Goal: Task Accomplishment & Management: Manage account settings

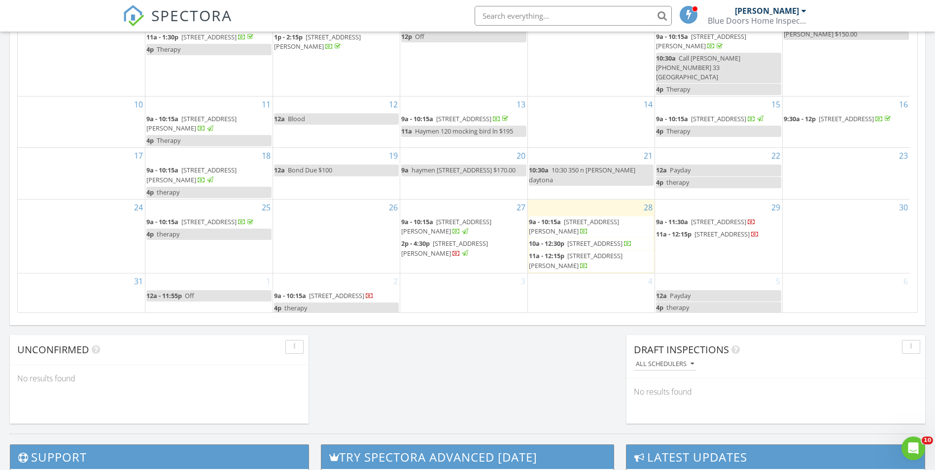
scroll to position [912, 950]
click at [10, 234] on div "August 2025 today list day week cal wk 4 wk month Sun Mon Tue Wed Thu Fri Sat 2…" at bounding box center [467, 96] width 915 height 448
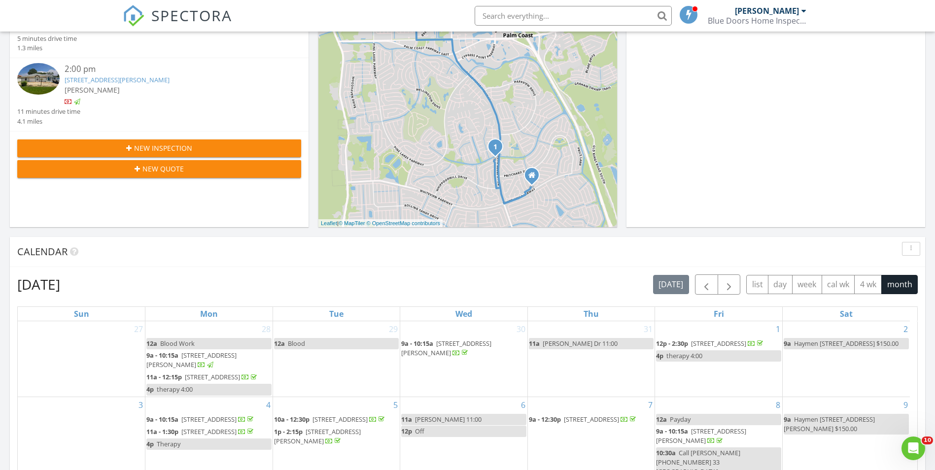
scroll to position [49, 0]
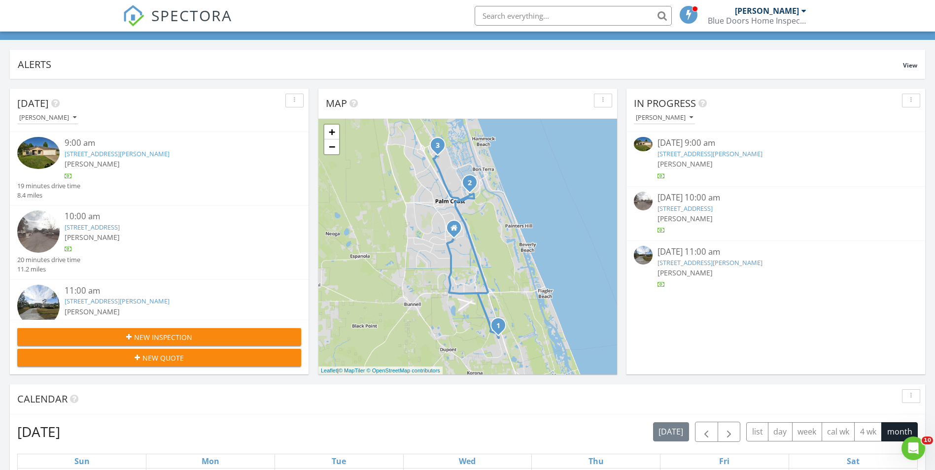
click at [640, 141] on img at bounding box center [643, 144] width 19 height 14
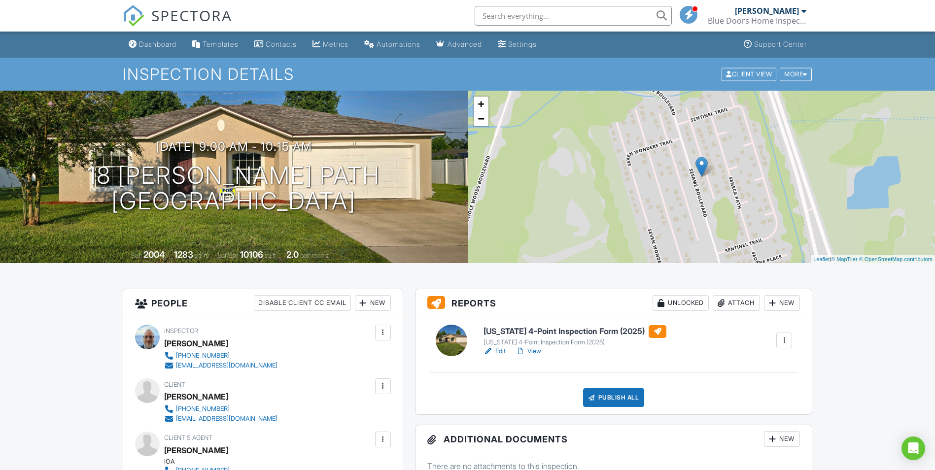
click at [501, 353] on link "Edit" at bounding box center [494, 351] width 22 height 10
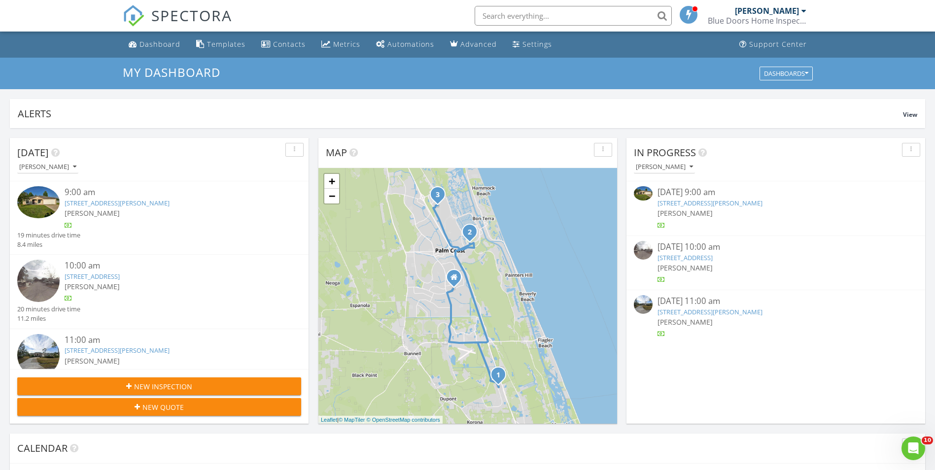
click at [641, 197] on img at bounding box center [643, 193] width 19 height 14
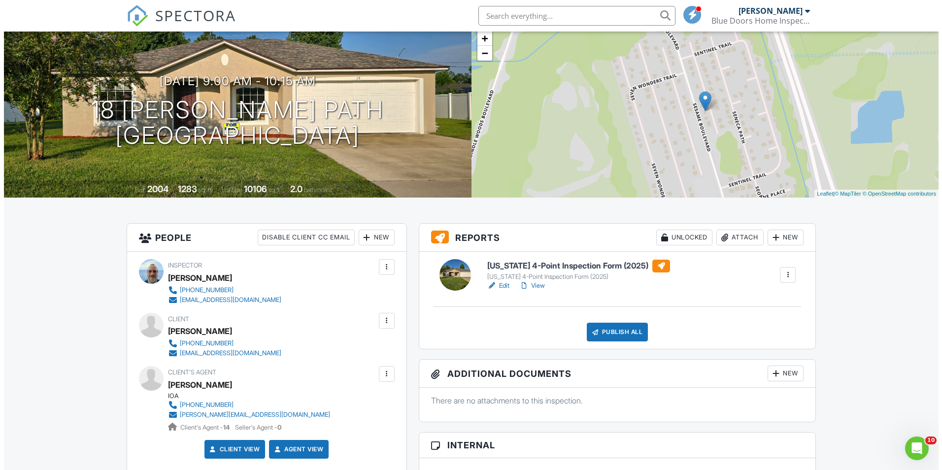
scroll to position [49, 0]
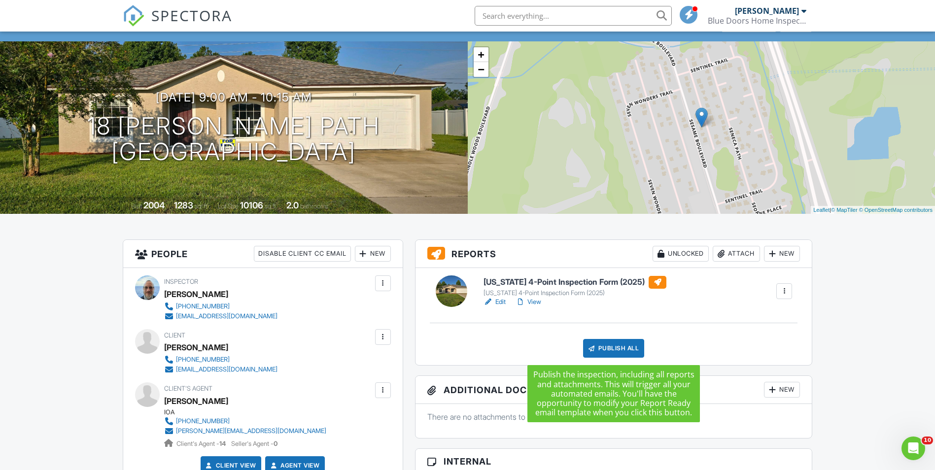
click at [611, 350] on div "Publish All" at bounding box center [614, 348] width 62 height 19
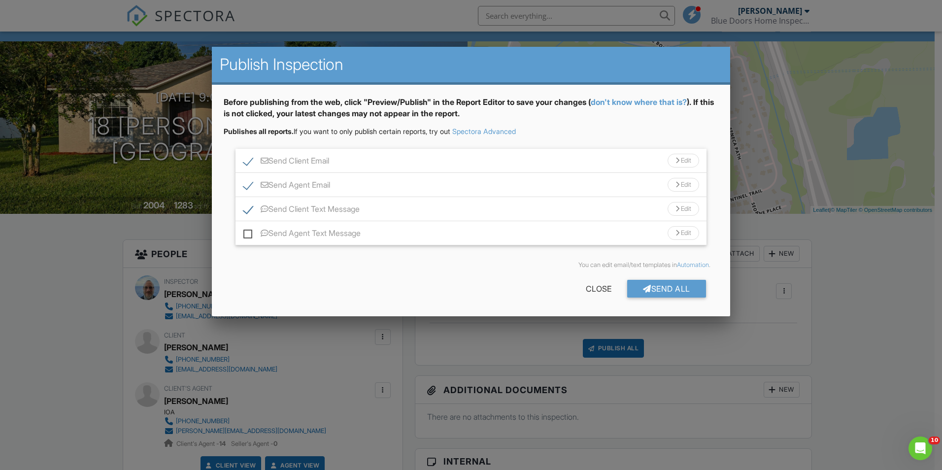
click at [245, 209] on label "Send Client Text Message" at bounding box center [301, 211] width 116 height 12
checkbox input "false"
click at [652, 288] on div "Send All" at bounding box center [666, 289] width 79 height 18
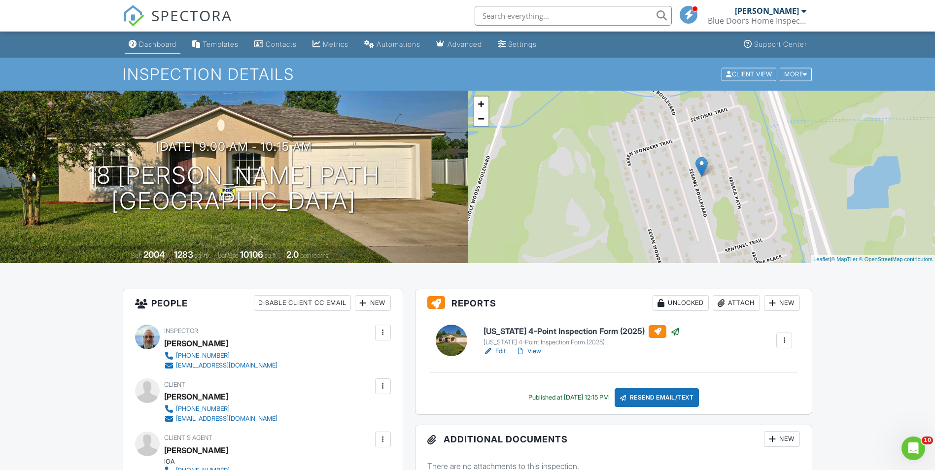
click at [156, 46] on div "Dashboard" at bounding box center [157, 44] width 37 height 8
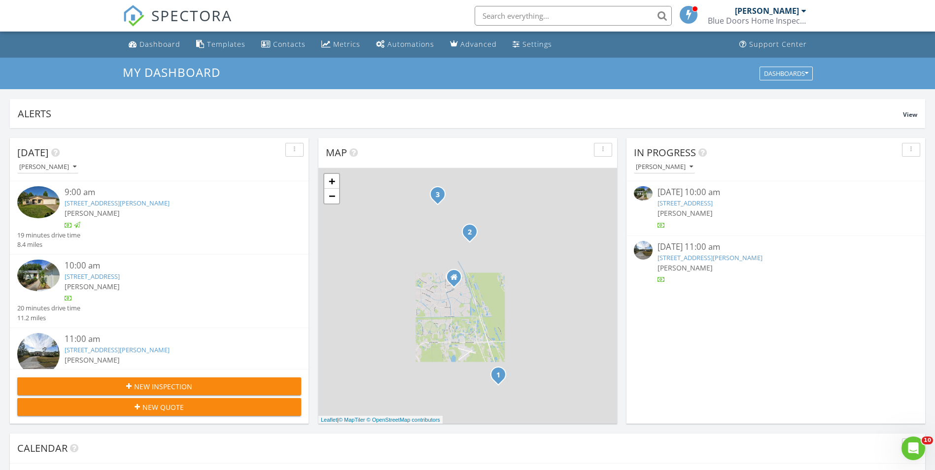
click at [646, 194] on img at bounding box center [643, 193] width 19 height 14
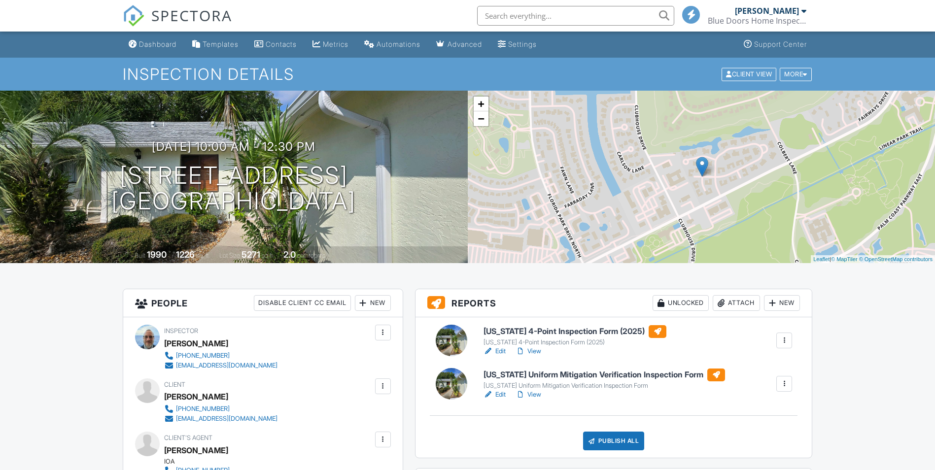
click at [500, 351] on link "Edit" at bounding box center [494, 351] width 22 height 10
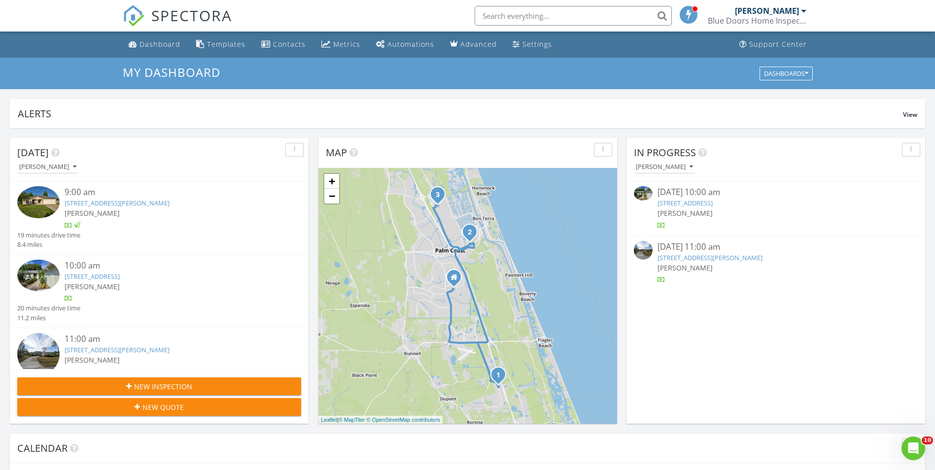
click at [643, 195] on img at bounding box center [643, 193] width 19 height 14
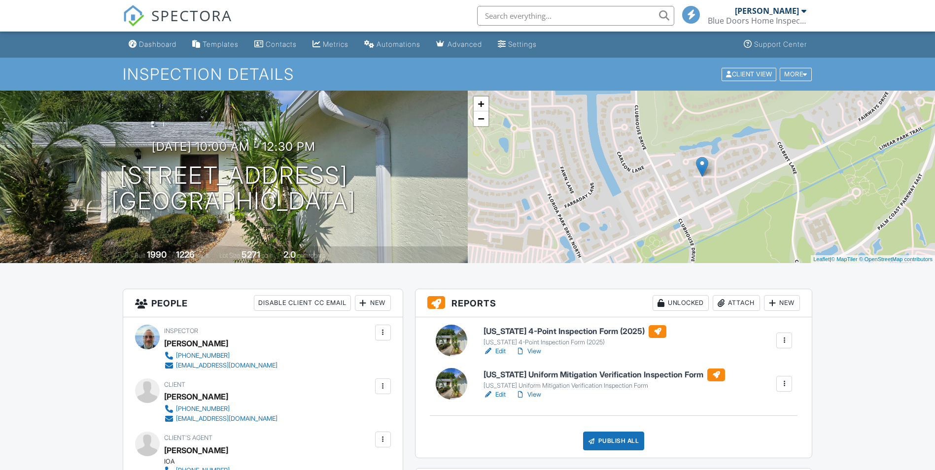
click at [501, 394] on link "Edit" at bounding box center [494, 395] width 22 height 10
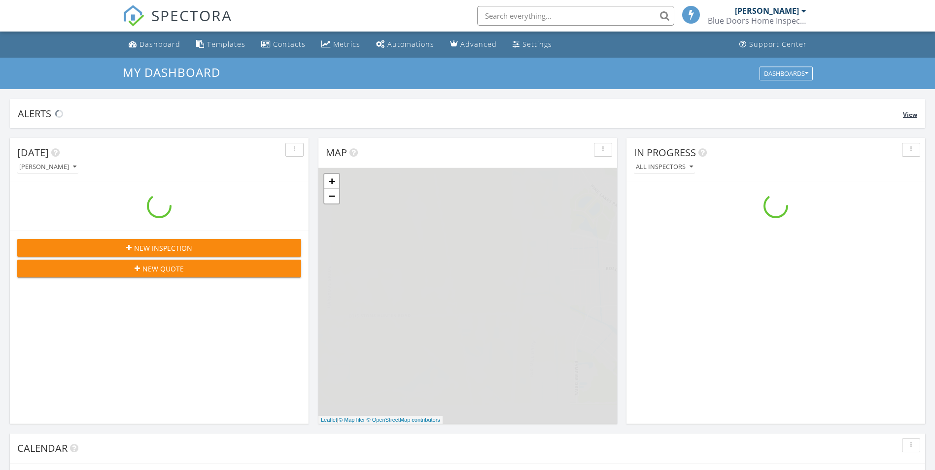
scroll to position [912, 950]
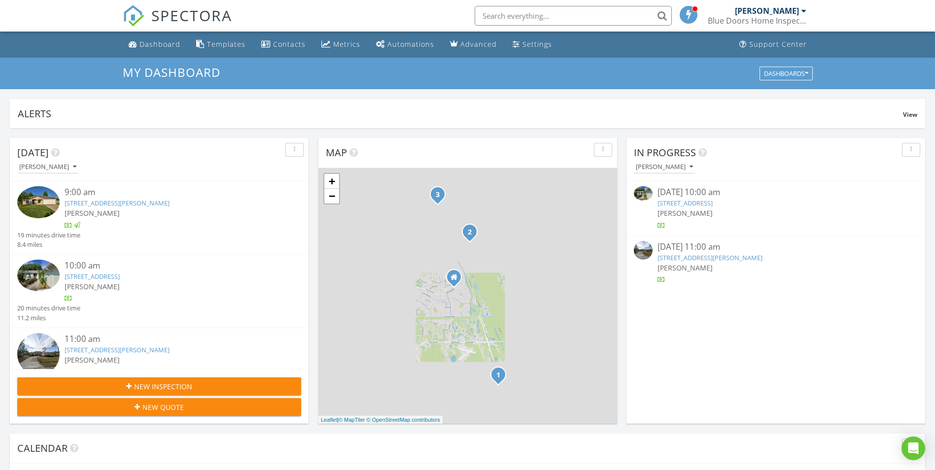
click at [587, 14] on input "text" at bounding box center [573, 16] width 197 height 20
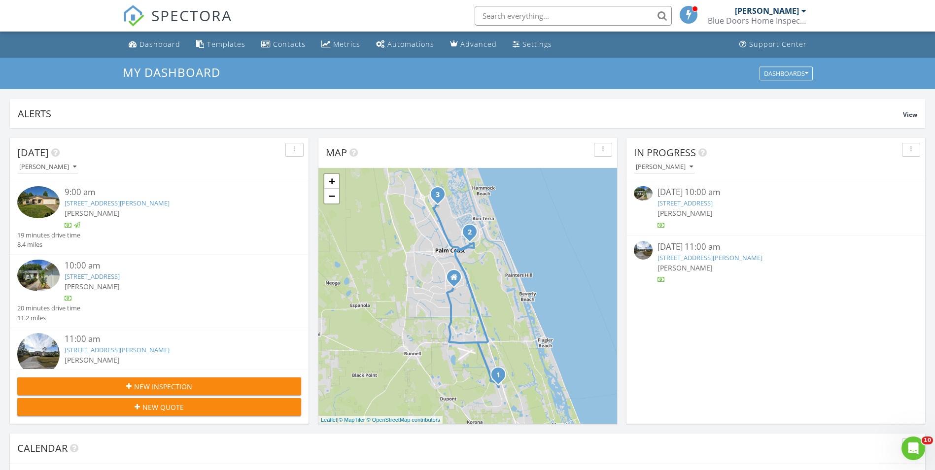
scroll to position [0, 0]
click at [561, 14] on input "text" at bounding box center [573, 16] width 197 height 20
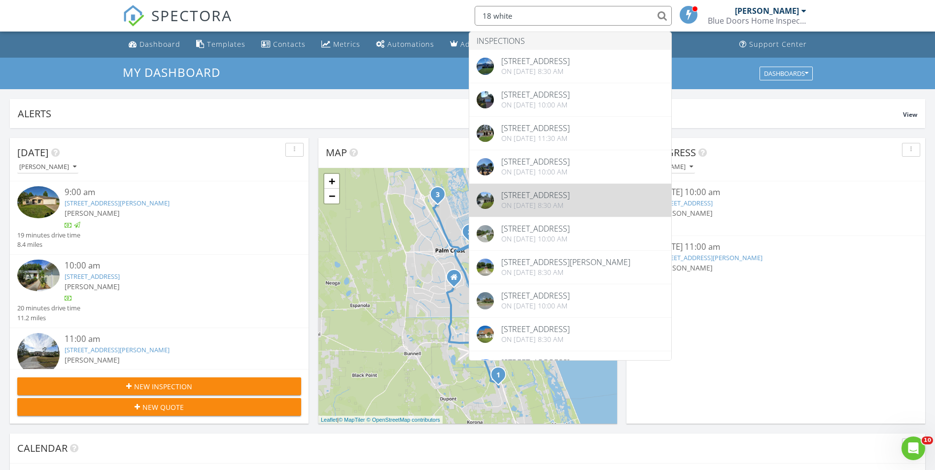
type input "18 white"
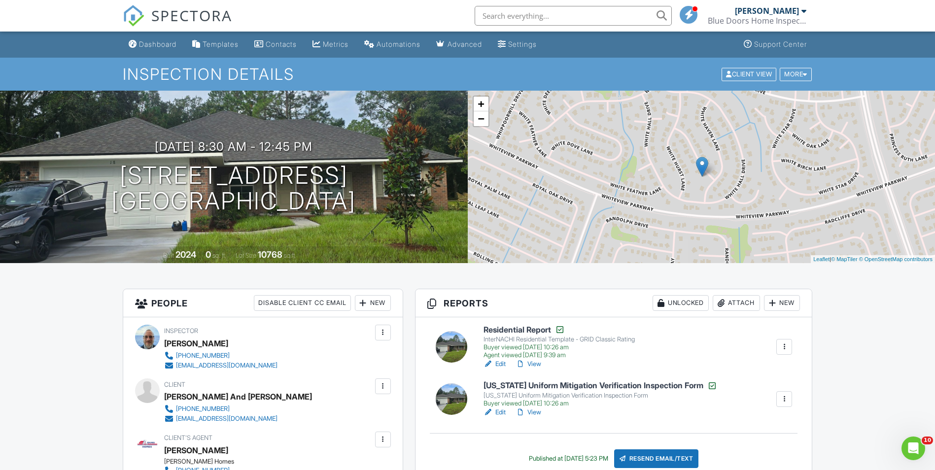
click at [535, 363] on link "View" at bounding box center [529, 364] width 26 height 10
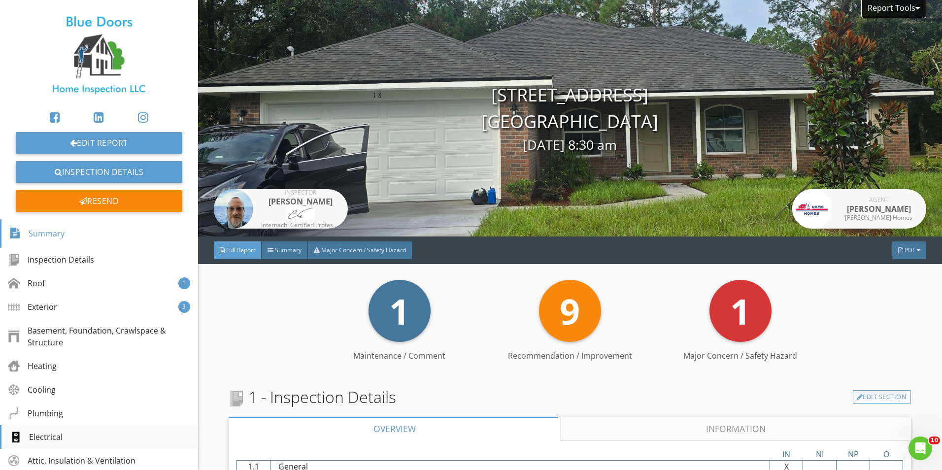
click at [80, 437] on div "Electrical" at bounding box center [99, 437] width 198 height 24
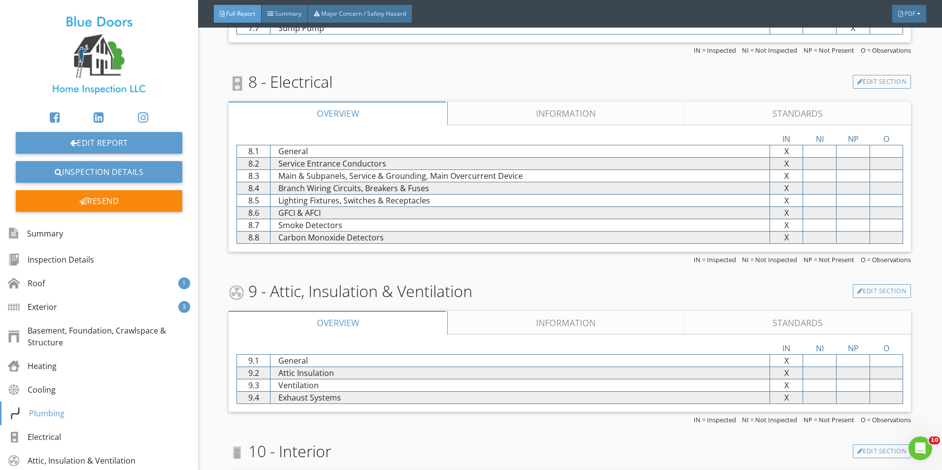
scroll to position [1934, 0]
click at [594, 114] on link "Information" at bounding box center [566, 115] width 237 height 24
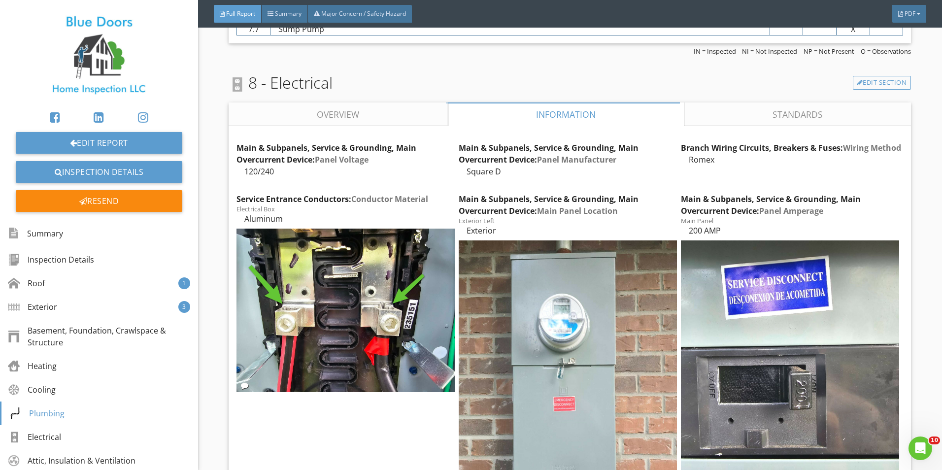
scroll to position [1835, 0]
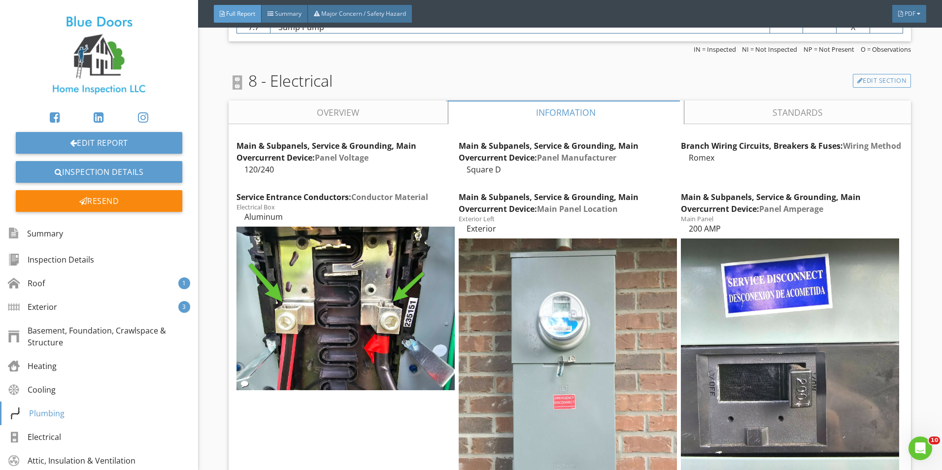
scroll to position [1934, 0]
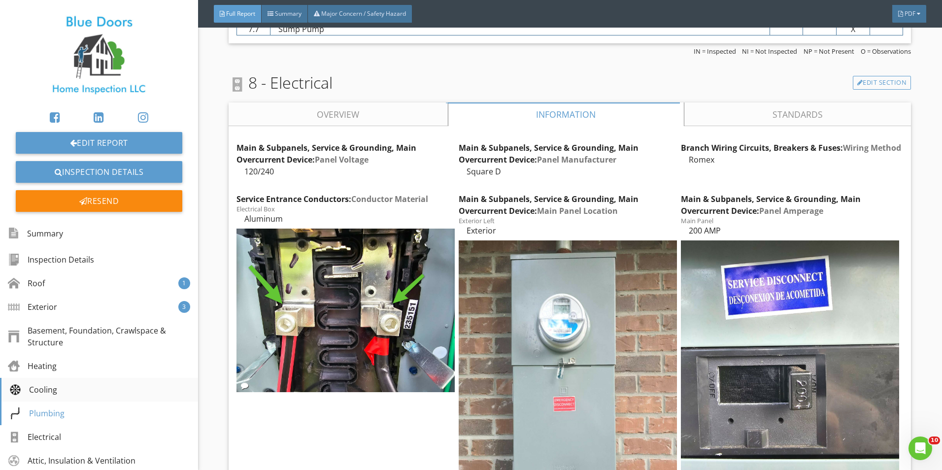
click at [74, 384] on div "Cooling" at bounding box center [99, 390] width 198 height 24
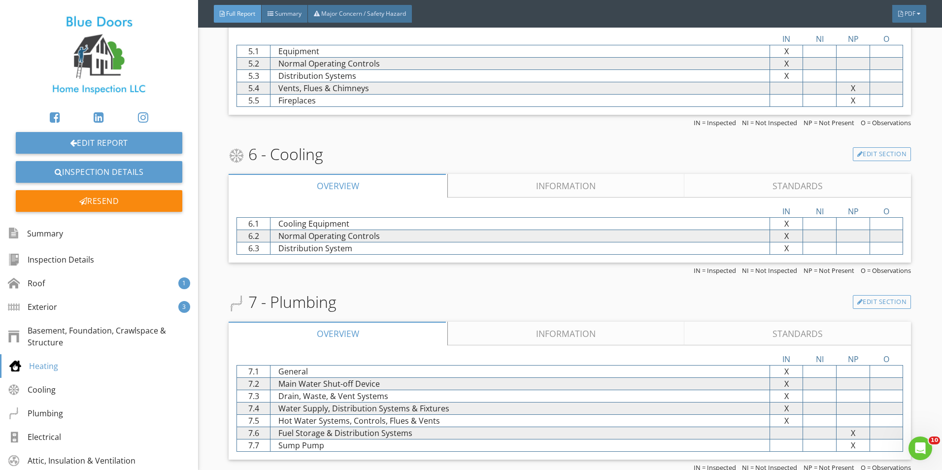
scroll to position [1512, 0]
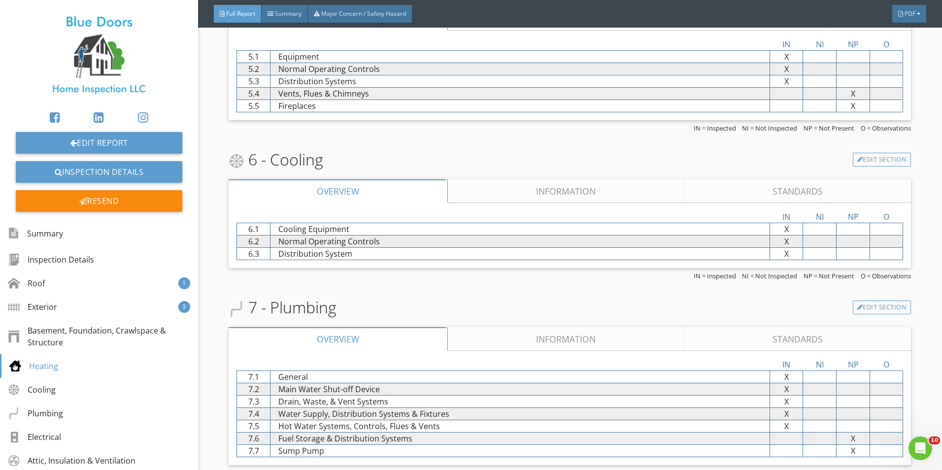
click at [612, 193] on link "Information" at bounding box center [566, 191] width 237 height 24
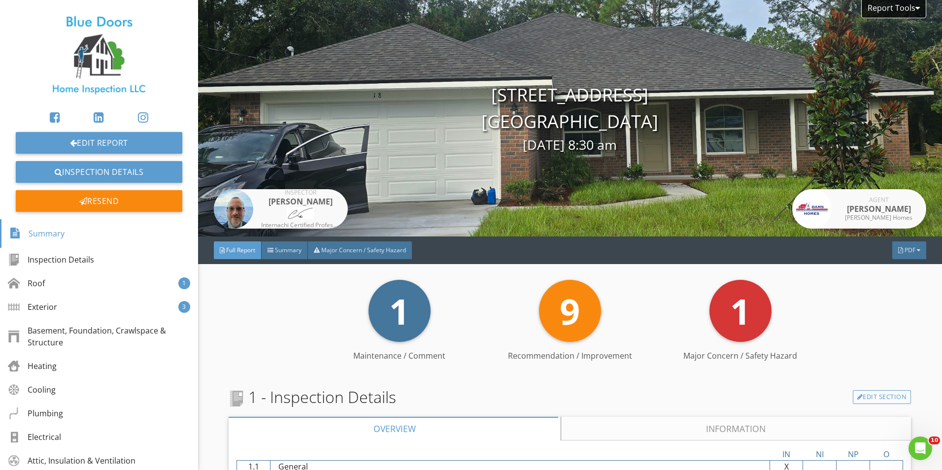
scroll to position [49, 0]
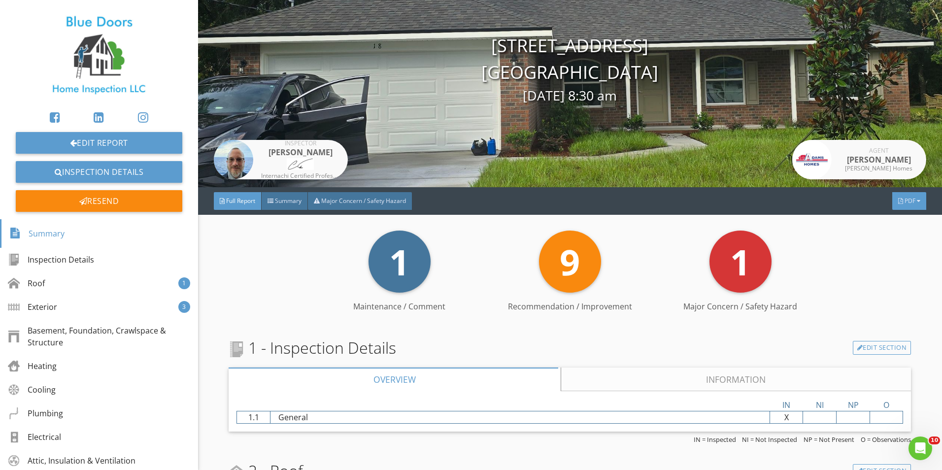
click at [904, 205] on div "PDF" at bounding box center [910, 201] width 34 height 18
click at [888, 246] on div "Full Report" at bounding box center [896, 245] width 63 height 12
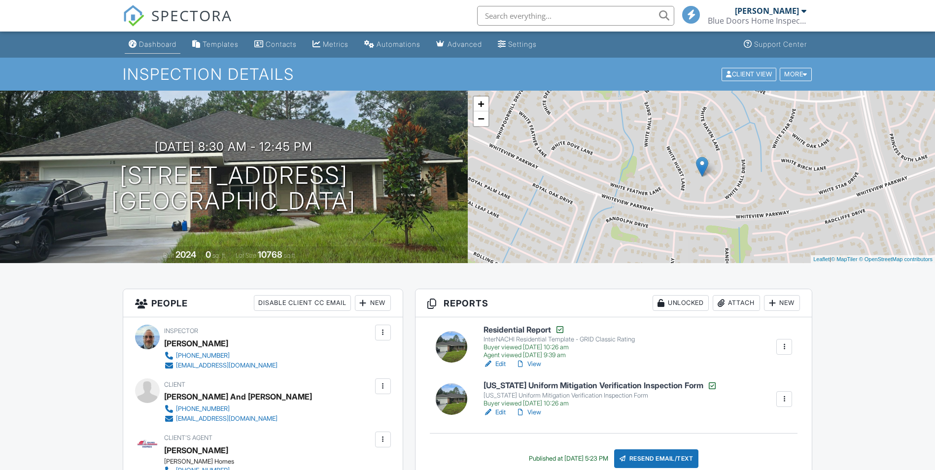
click at [154, 42] on div "Dashboard" at bounding box center [157, 44] width 37 height 8
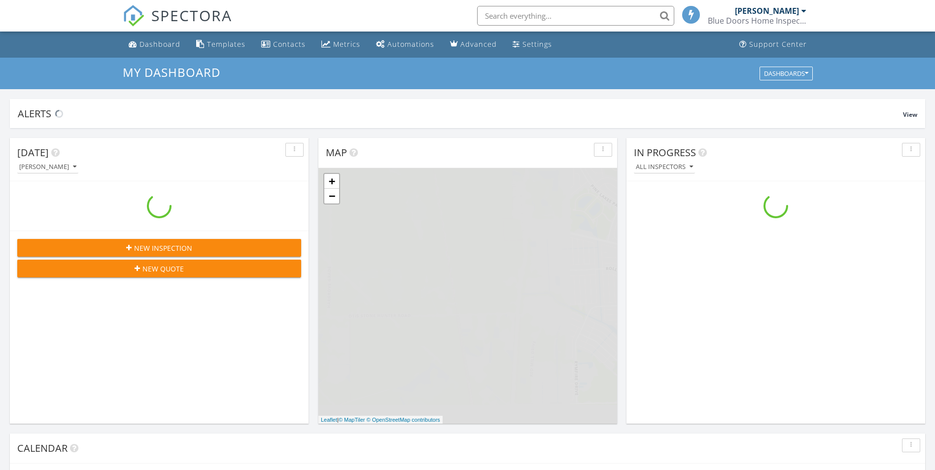
scroll to position [912, 950]
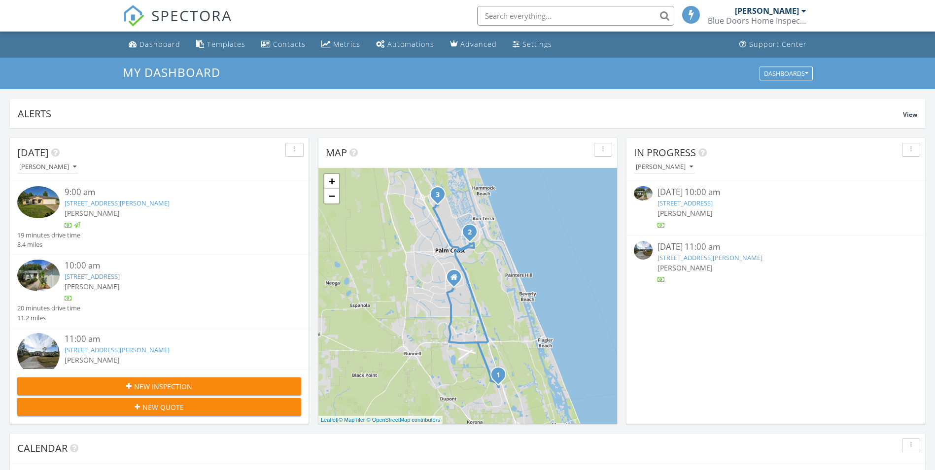
click at [641, 193] on img at bounding box center [643, 193] width 19 height 14
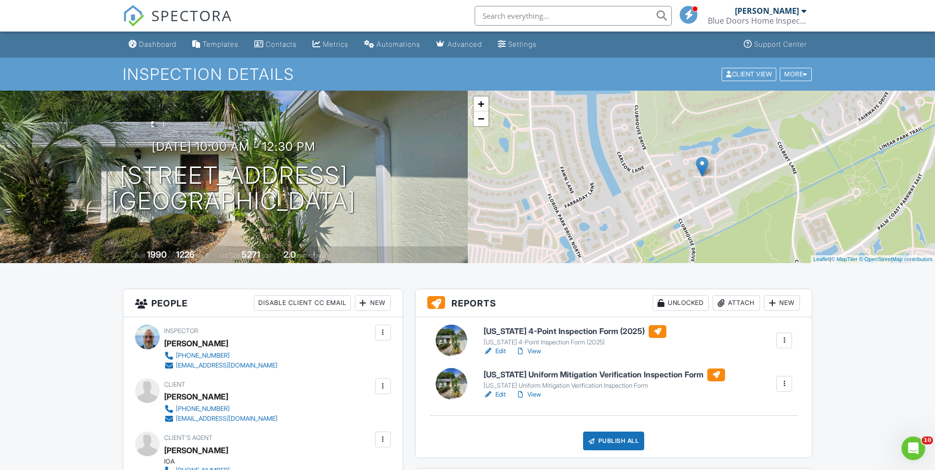
click at [537, 393] on link "View" at bounding box center [529, 395] width 26 height 10
click at [533, 352] on link "View" at bounding box center [529, 351] width 26 height 10
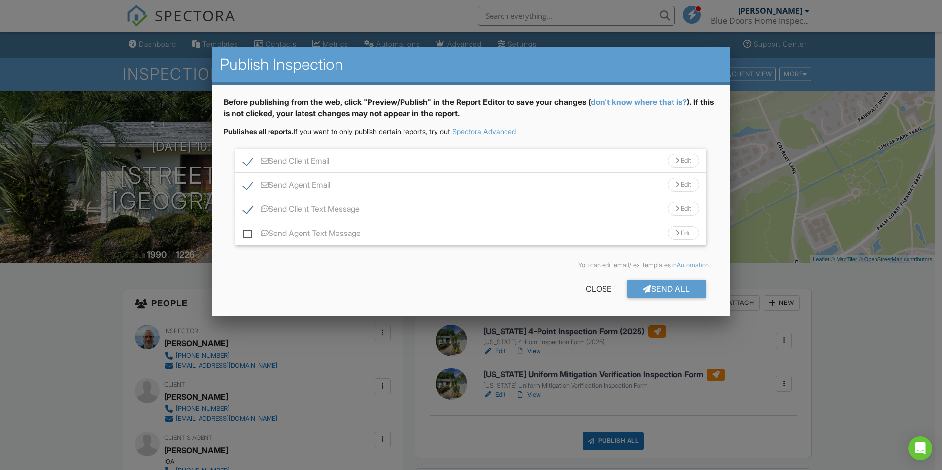
click at [247, 211] on label "Send Client Text Message" at bounding box center [301, 211] width 116 height 12
checkbox input "false"
click at [668, 289] on div "Send All" at bounding box center [666, 289] width 79 height 18
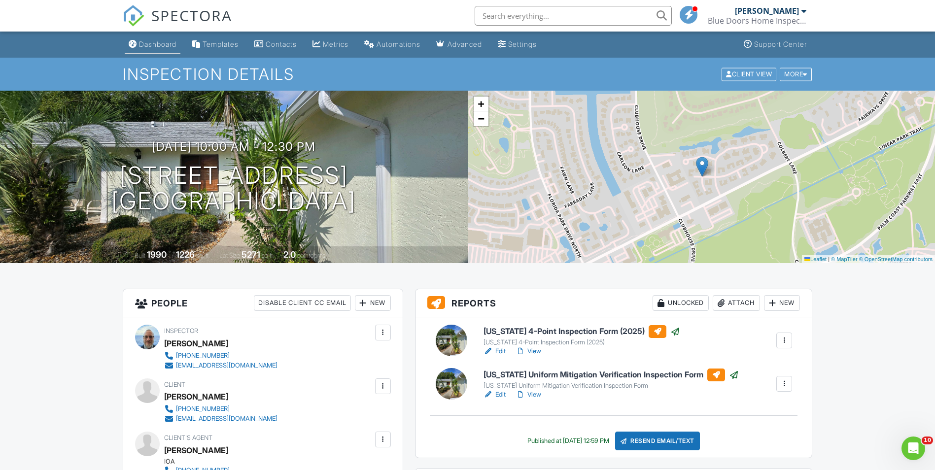
click at [159, 49] on link "Dashboard" at bounding box center [153, 44] width 56 height 18
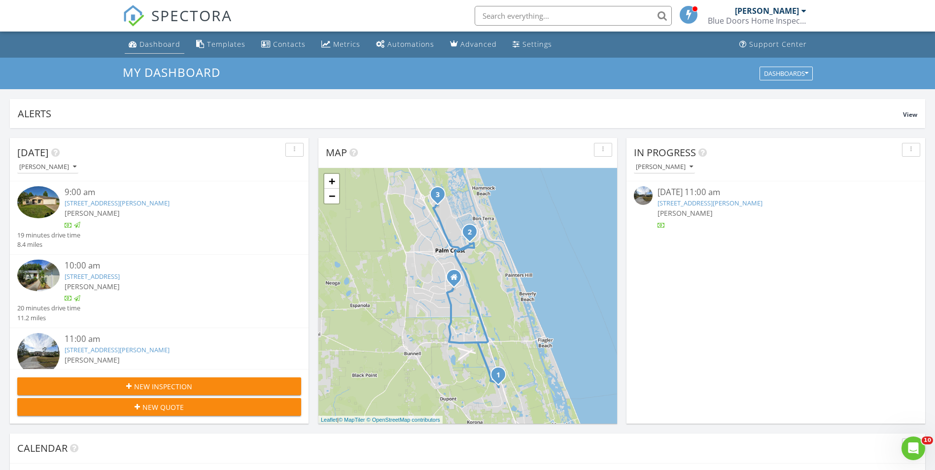
click at [151, 44] on div "Dashboard" at bounding box center [159, 43] width 41 height 9
click at [170, 44] on div "Dashboard" at bounding box center [159, 43] width 41 height 9
drag, startPoint x: 170, startPoint y: 42, endPoint x: 169, endPoint y: 35, distance: 6.5
click at [169, 41] on div "Dashboard" at bounding box center [159, 43] width 41 height 9
click at [641, 200] on img at bounding box center [643, 195] width 19 height 19
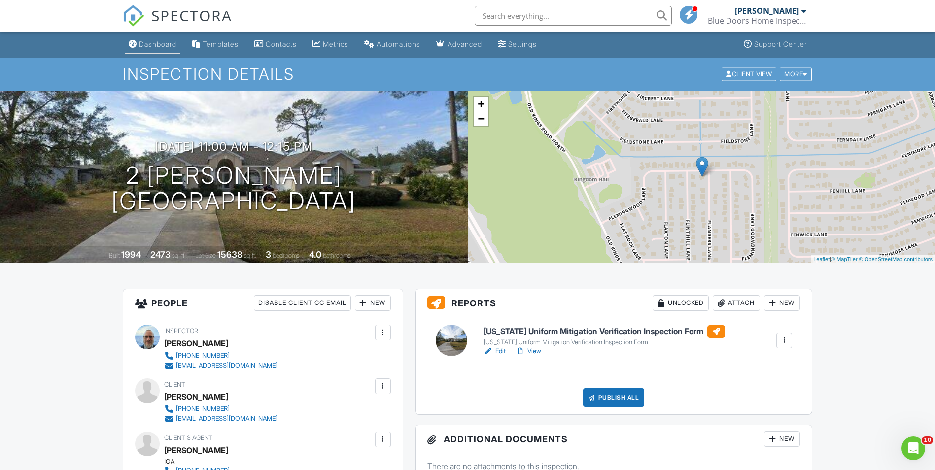
click at [159, 45] on div "Dashboard" at bounding box center [157, 44] width 37 height 8
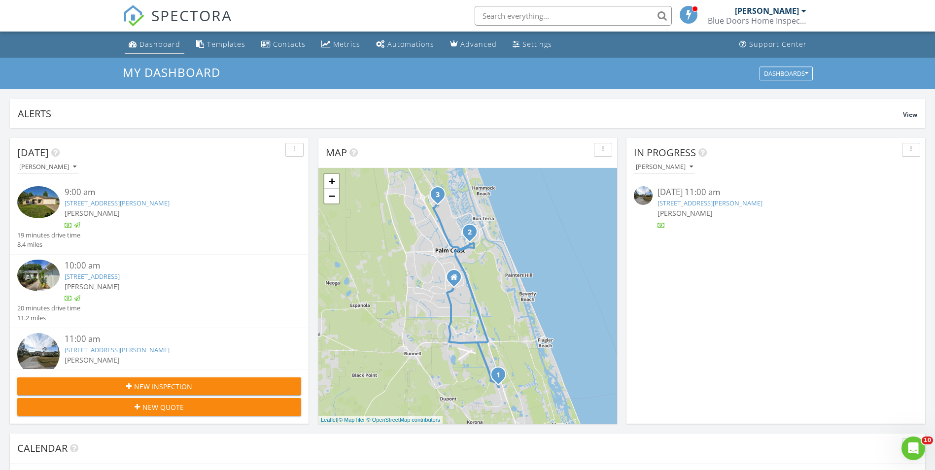
click at [161, 41] on div "Dashboard" at bounding box center [159, 43] width 41 height 9
click at [172, 48] on div "Dashboard" at bounding box center [159, 43] width 41 height 9
click at [643, 197] on img at bounding box center [643, 195] width 19 height 19
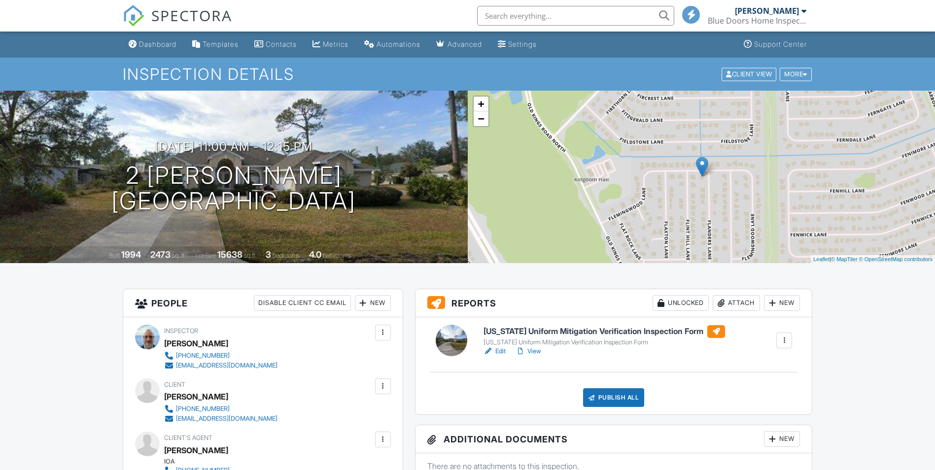
click at [499, 353] on link "Edit" at bounding box center [494, 351] width 22 height 10
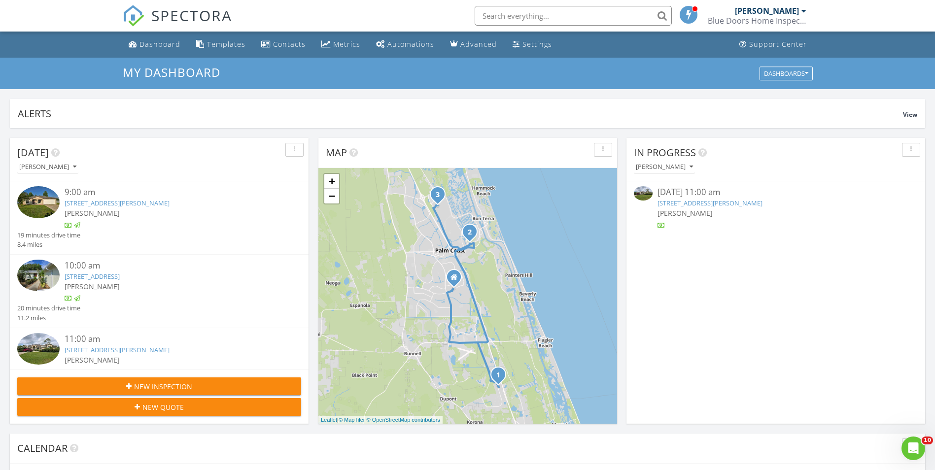
click at [644, 194] on img at bounding box center [643, 193] width 19 height 14
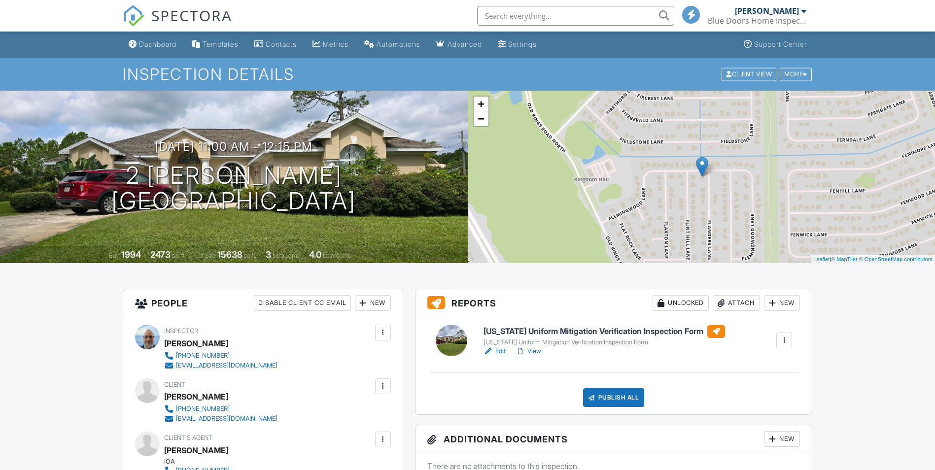
click at [618, 400] on div "Publish All" at bounding box center [614, 397] width 62 height 19
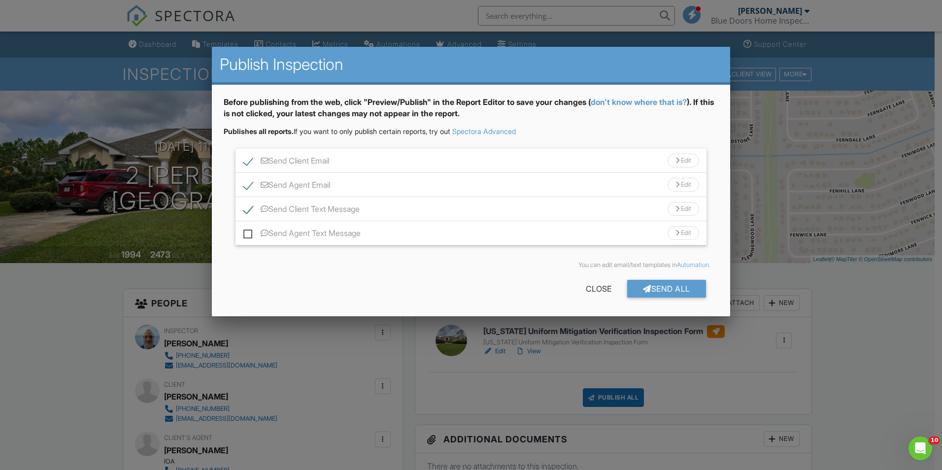
click at [243, 209] on label "Send Client Text Message" at bounding box center [301, 211] width 116 height 12
checkbox input "false"
click at [673, 288] on div "Send All" at bounding box center [666, 289] width 79 height 18
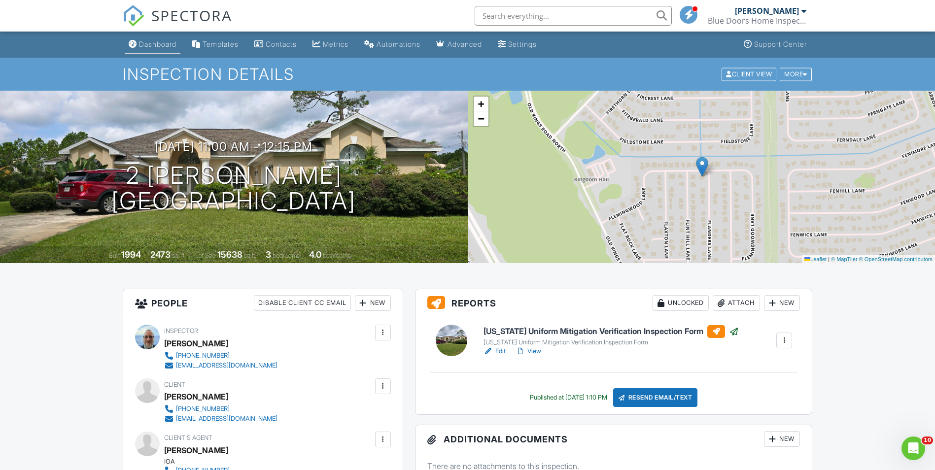
click at [160, 44] on div "Dashboard" at bounding box center [157, 44] width 37 height 8
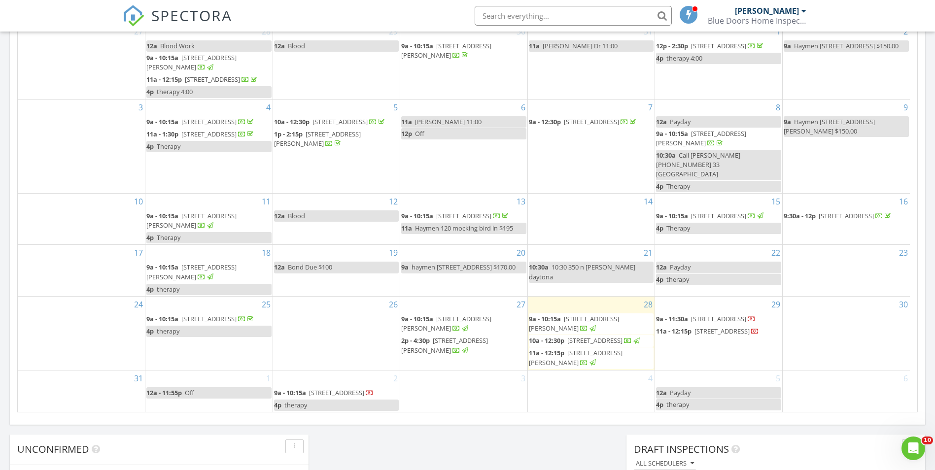
scroll to position [493, 0]
click at [9, 341] on div "[DATE] [PERSON_NAME] 9:00 am [STREET_ADDRESS][PERSON_NAME] [PERSON_NAME] 19 min…" at bounding box center [467, 83] width 935 height 897
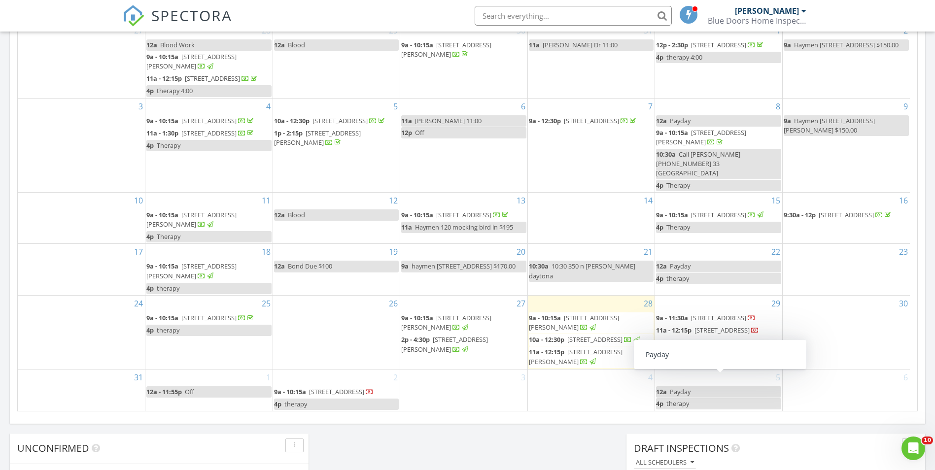
click at [922, 379] on div "[DATE] [DATE] list day week cal wk 4 wk month Sun Mon Tue Wed Thu Fri Sat 27 28…" at bounding box center [467, 195] width 915 height 448
